Goal: Information Seeking & Learning: Learn about a topic

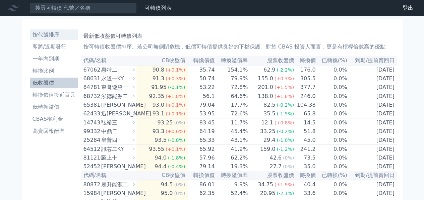
click at [62, 37] on li "按代號排序" at bounding box center [54, 35] width 48 height 8
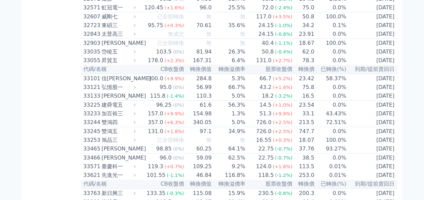
scroll to position [1274, 0]
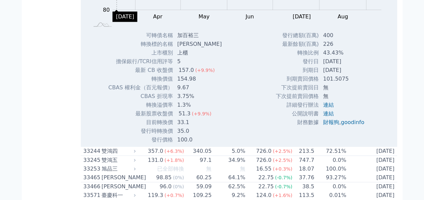
scroll to position [1341, 0]
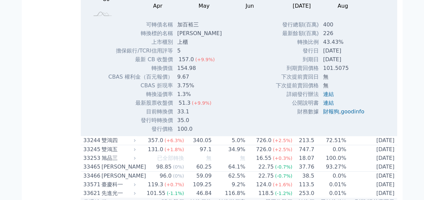
drag, startPoint x: 326, startPoint y: 140, endPoint x: 349, endPoint y: 140, distance: 23.5
click at [349, 55] on td "[DATE]" at bounding box center [344, 51] width 51 height 9
click at [268, 134] on div "發行總額(百萬) 400 最新餘額(百萬) 226 轉換比例 43.43% 發行日 [DATE] 到期日 [DATE] 101.5075" at bounding box center [322, 76] width 110 height 113
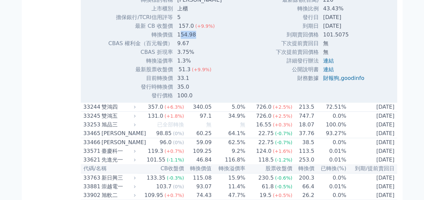
drag, startPoint x: 179, startPoint y: 123, endPoint x: 194, endPoint y: 125, distance: 15.2
click at [194, 39] on td "154.98" at bounding box center [200, 34] width 54 height 9
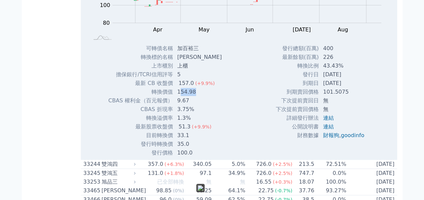
scroll to position [1307, 0]
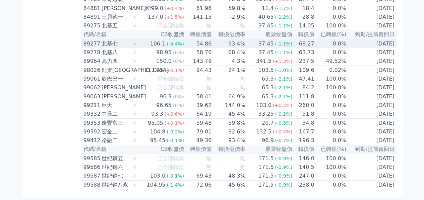
scroll to position [3716, 0]
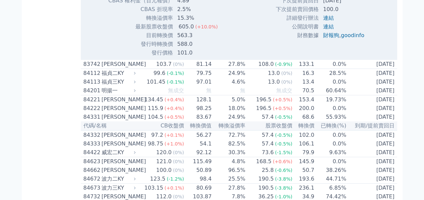
scroll to position [3750, 0]
